Goal: Information Seeking & Learning: Learn about a topic

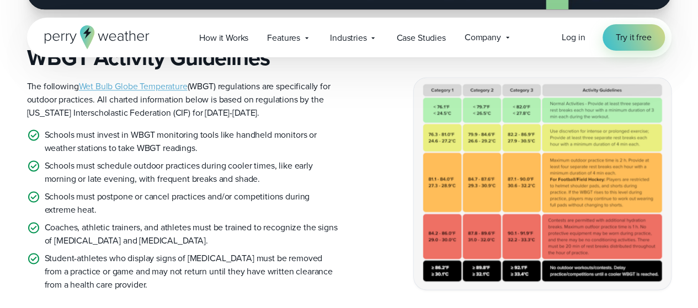
scroll to position [772, 0]
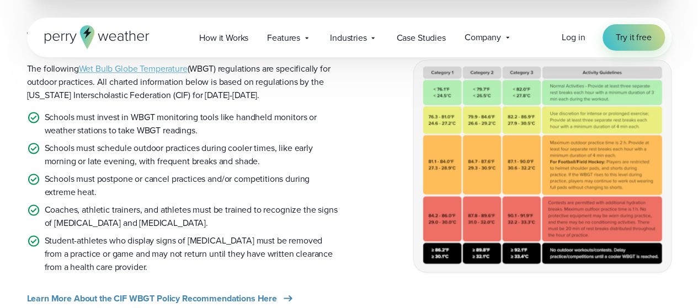
click at [548, 183] on img at bounding box center [542, 165] width 257 height 211
click at [544, 183] on img at bounding box center [542, 165] width 257 height 211
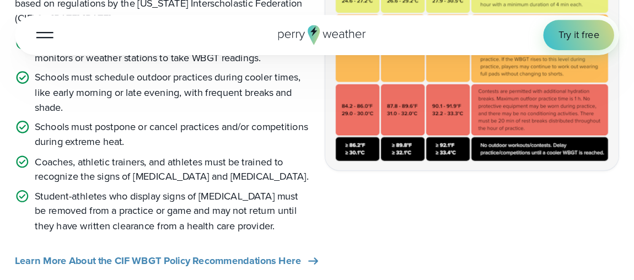
scroll to position [773, 0]
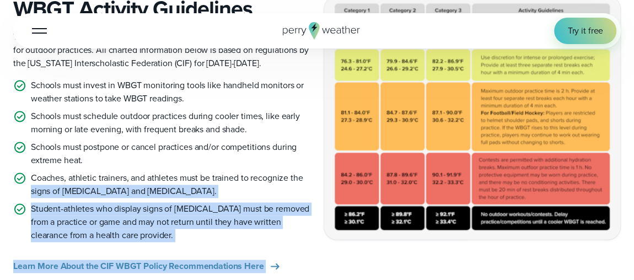
drag, startPoint x: 705, startPoint y: 9, endPoint x: 317, endPoint y: 179, distance: 424.1
click at [317, 179] on div "WBGT Activity Guidelines The following Wet Bulb Globe Temperature (WBGT) regula…" at bounding box center [317, 134] width 608 height 277
click at [322, 167] on div "WBGT Activity Guidelines The following Wet Bulb Globe Temperature (WBGT) regula…" at bounding box center [317, 134] width 608 height 277
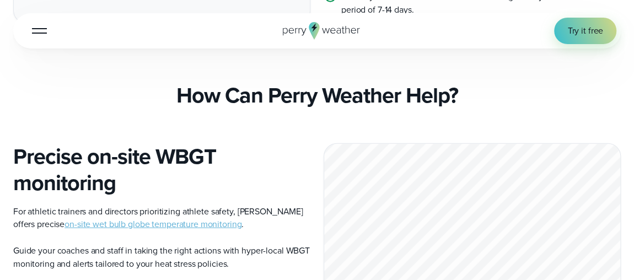
scroll to position [1074, 0]
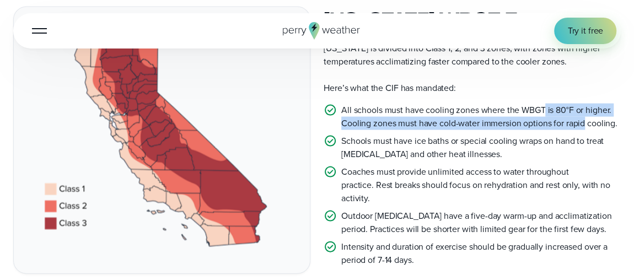
drag, startPoint x: 546, startPoint y: 111, endPoint x: 586, endPoint y: 124, distance: 42.1
click at [586, 124] on p "All schools must have cooling zones where the WBGT is 80°F or higher. Cooling z…" at bounding box center [481, 117] width 280 height 26
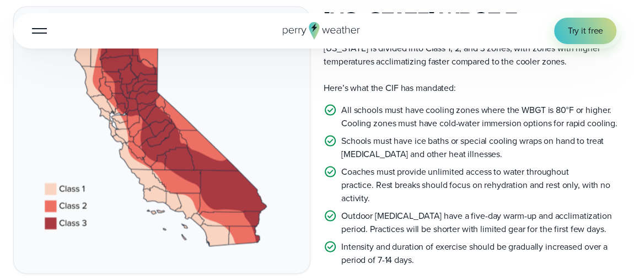
click at [519, 138] on p "Schools must have ice baths or special cooling wraps on hand to treat heat stro…" at bounding box center [481, 148] width 280 height 26
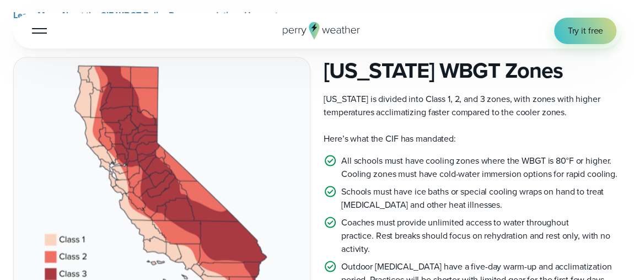
scroll to position [974, 0]
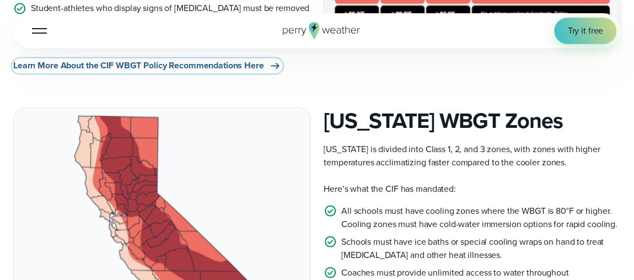
click at [258, 67] on span "Learn More About the CIF WBGT Policy Recommendations Here" at bounding box center [138, 65] width 251 height 13
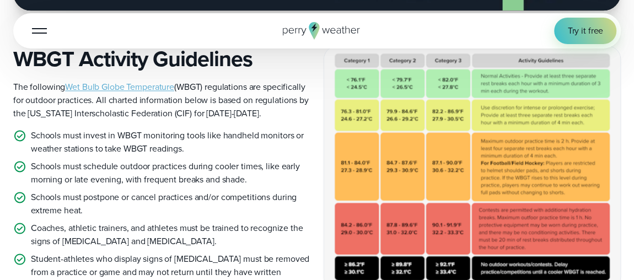
scroll to position [682, 0]
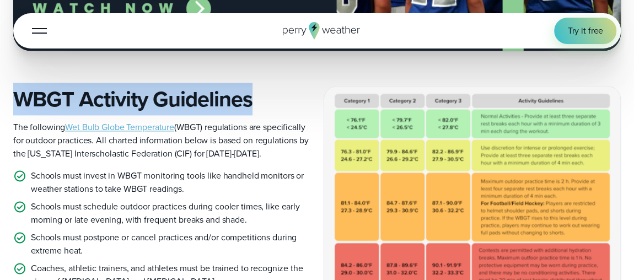
drag, startPoint x: 254, startPoint y: 106, endPoint x: 13, endPoint y: 92, distance: 241.4
click at [13, 92] on h3 "WBGT Activity Guidelines" at bounding box center [161, 99] width 297 height 26
copy h3 "WBGT Activity Guidelines"
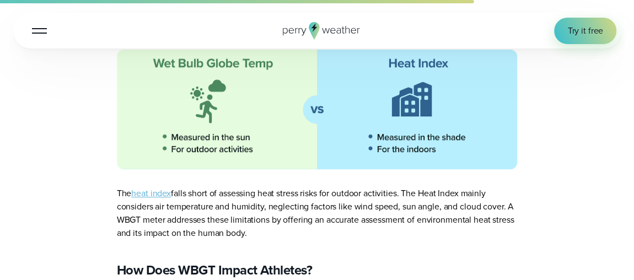
scroll to position [4463, 0]
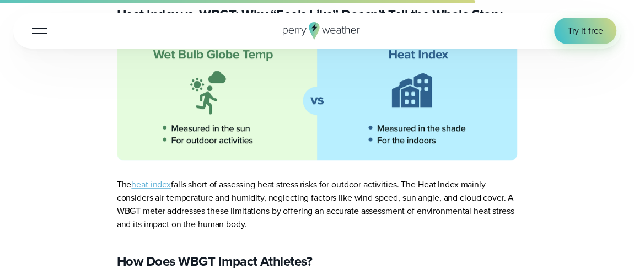
click at [547, 183] on main "In this article: The New CIF Mandate: Heat Stress & WBGT Rules What is Wet Bulb…" at bounding box center [317, 180] width 608 height 8459
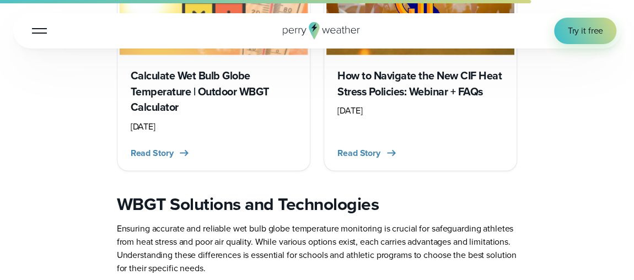
scroll to position [5260, 0]
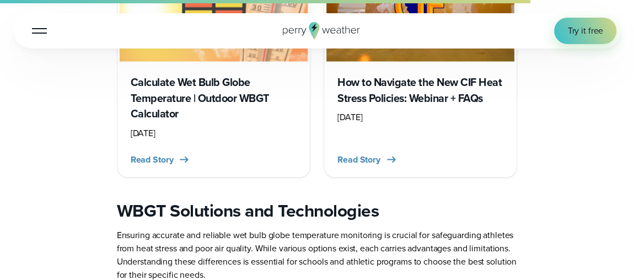
click at [220, 81] on h3 "Calculate Wet Bulb Globe Temperature | Outdoor WBGT Calculator" at bounding box center [214, 98] width 166 height 47
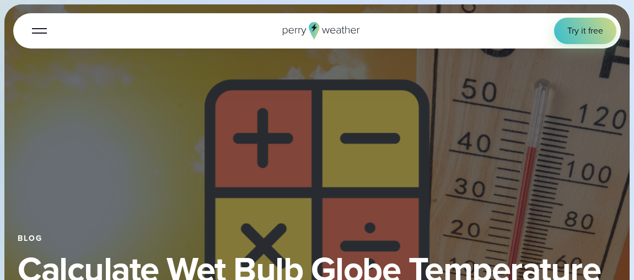
select select "***"
type input "*******"
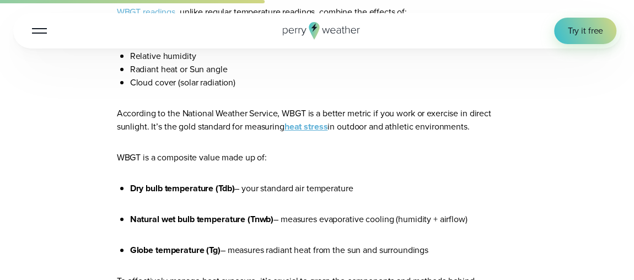
scroll to position [2267, 0]
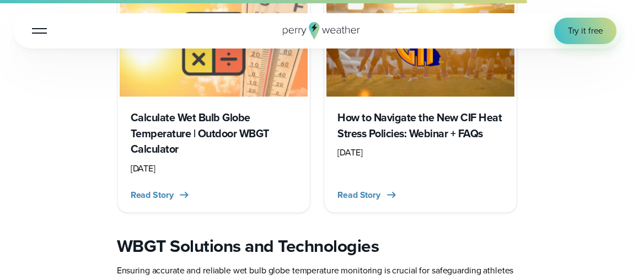
scroll to position [5241, 0]
